Goal: Information Seeking & Learning: Learn about a topic

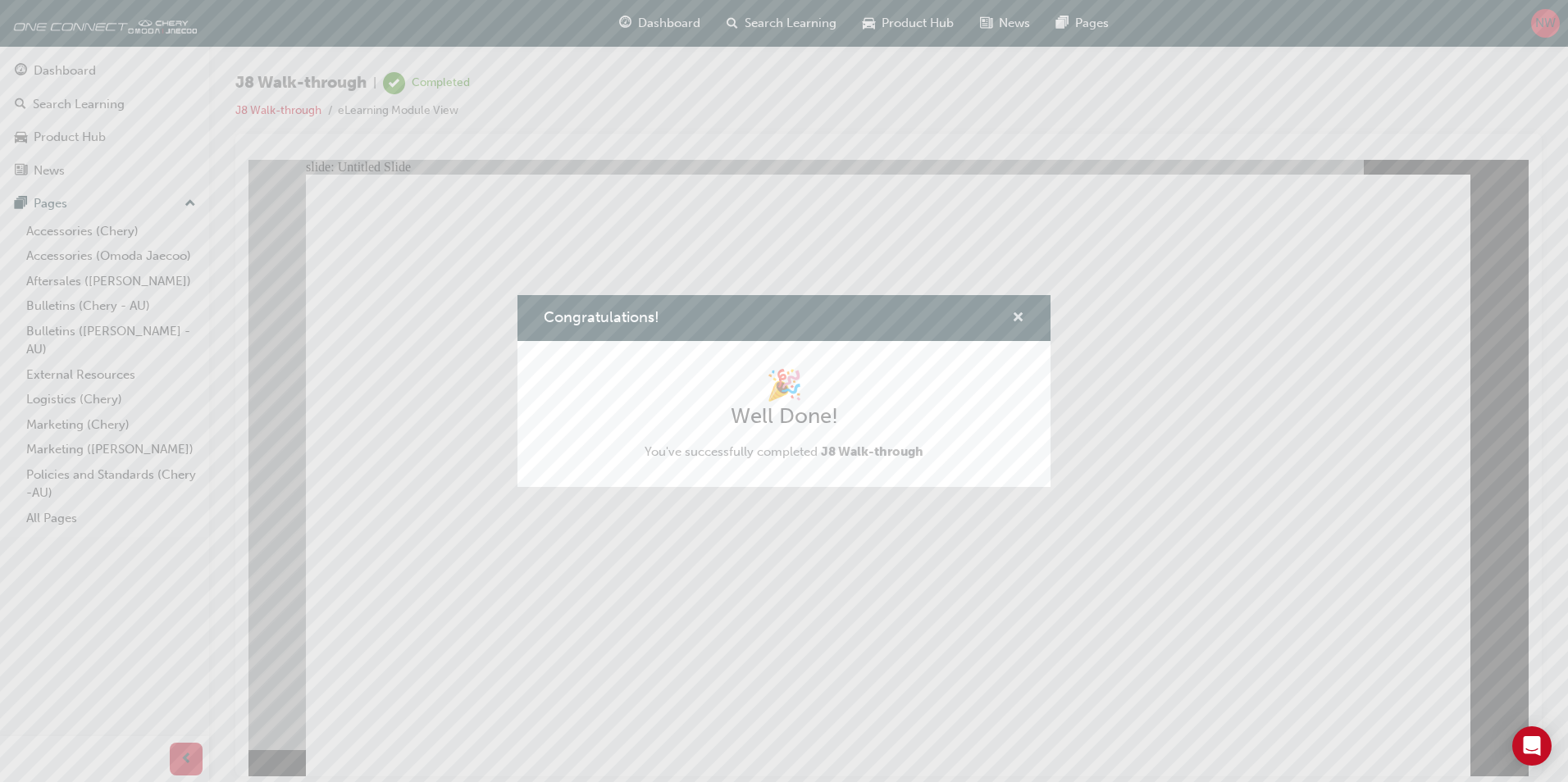
click at [1022, 323] on span "cross-icon" at bounding box center [1018, 318] width 12 height 15
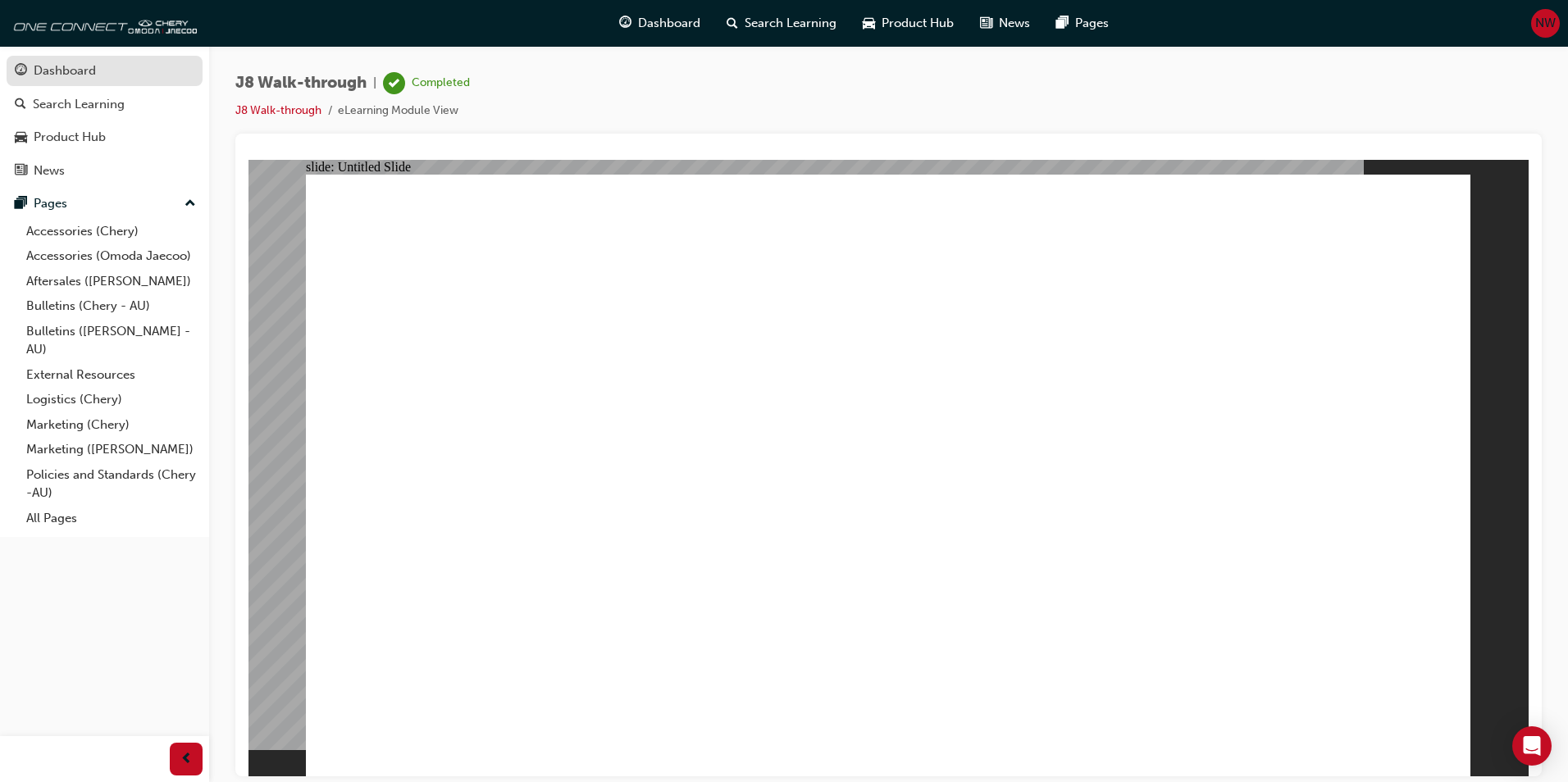
click at [131, 78] on div "Dashboard" at bounding box center [104, 70] width 180 height 20
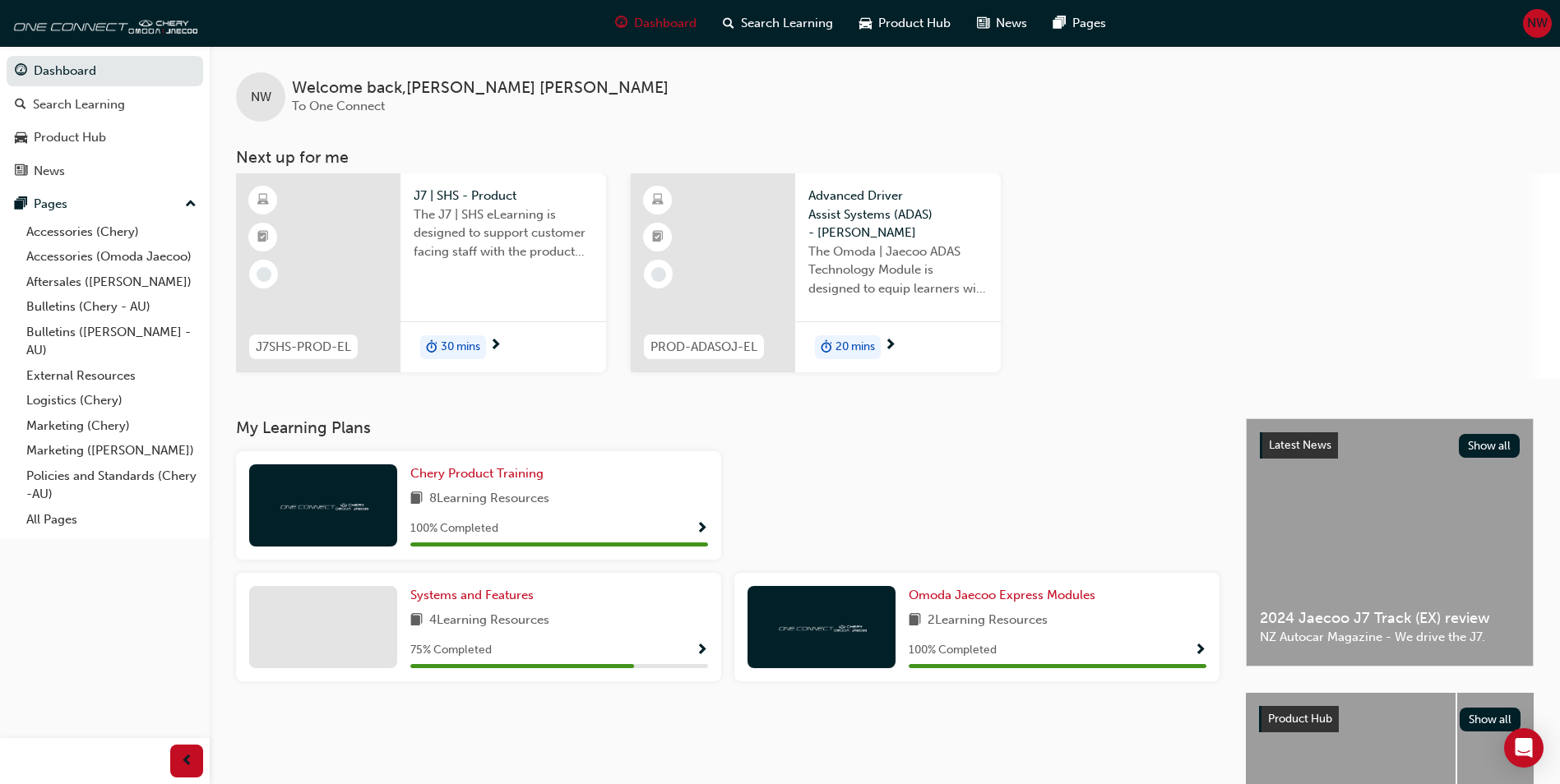
click at [766, 304] on div at bounding box center [712, 272] width 164 height 199
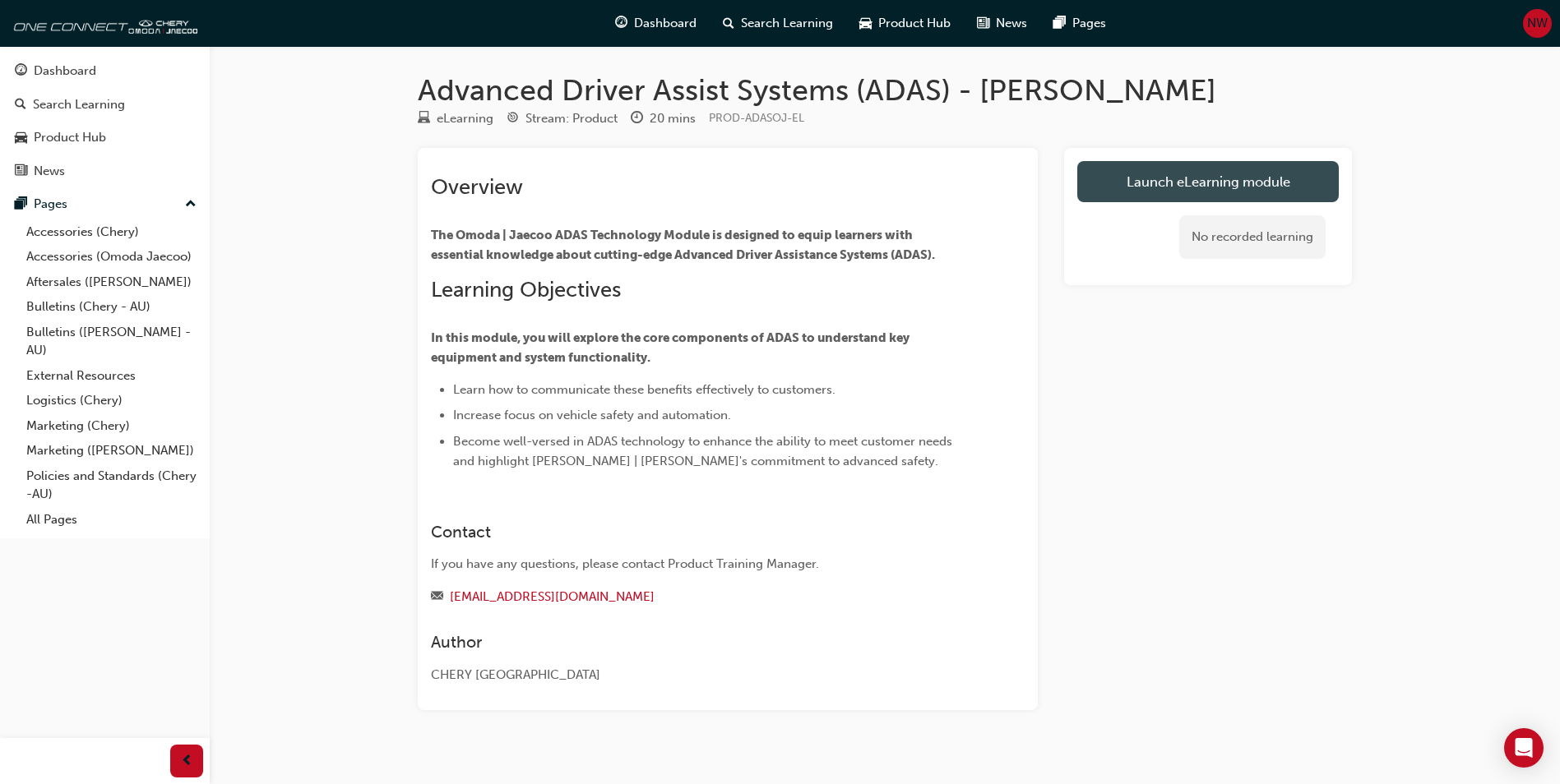
click at [1311, 179] on link "Launch eLearning module" at bounding box center [1207, 181] width 261 height 41
